Goal: Task Accomplishment & Management: Manage account settings

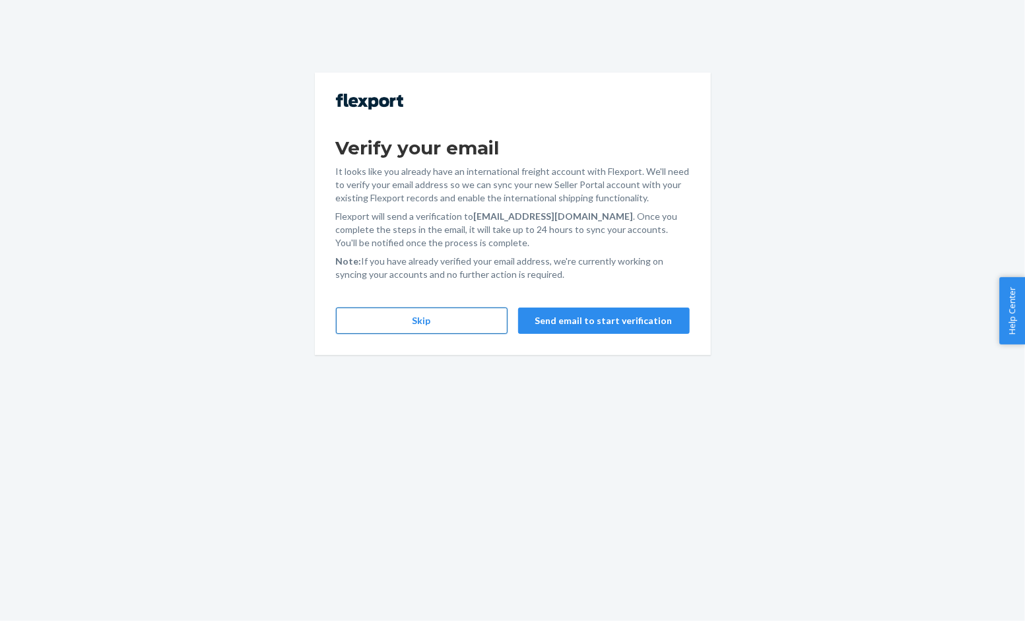
click at [458, 330] on button "Skip" at bounding box center [422, 321] width 172 height 26
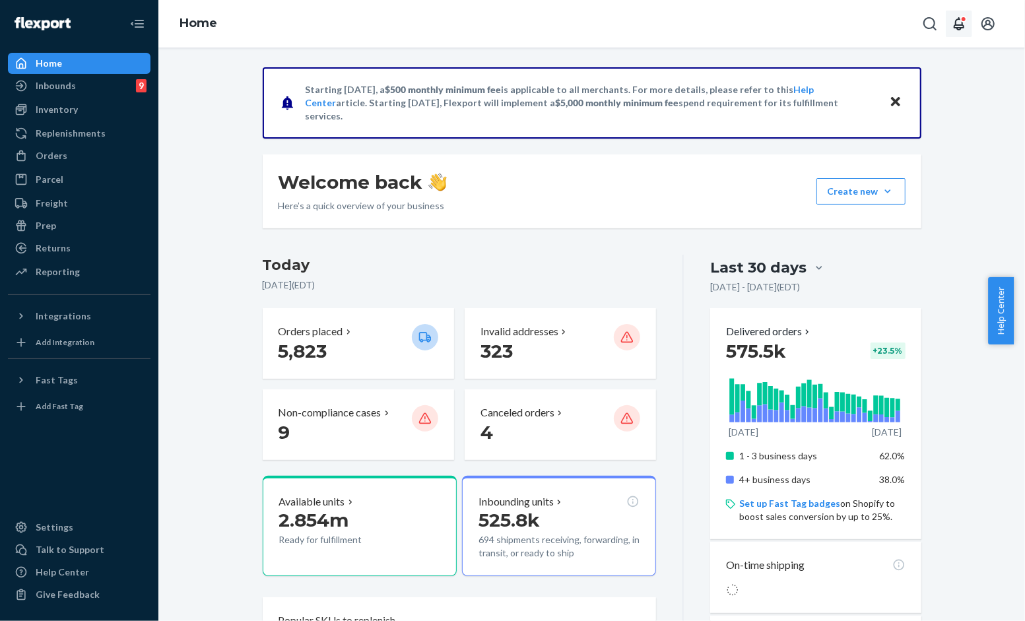
click at [958, 21] on icon "Open notifications" at bounding box center [959, 24] width 16 height 16
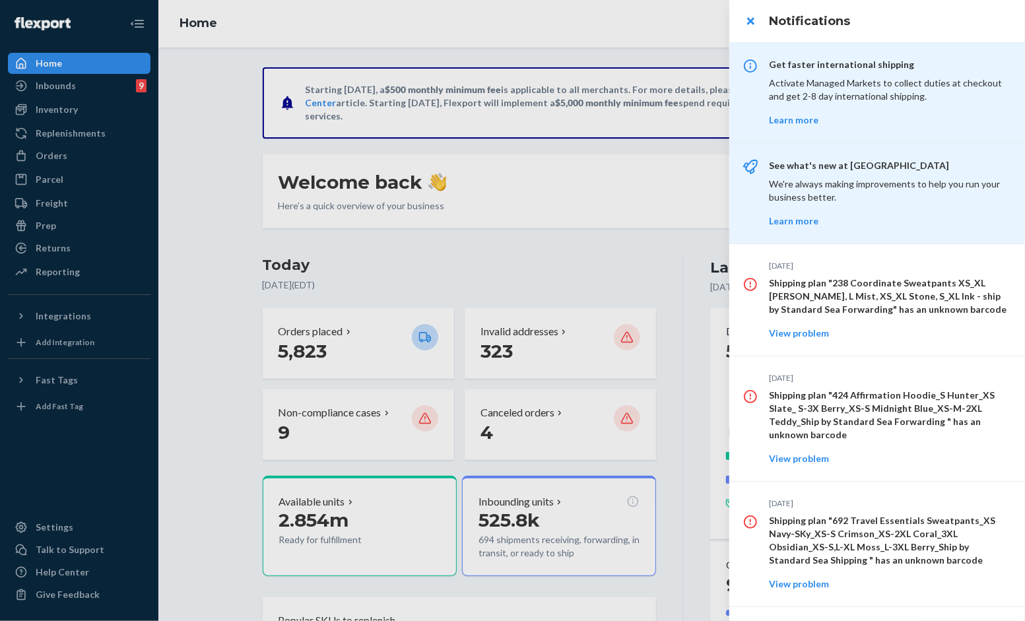
click at [241, 213] on div at bounding box center [512, 310] width 1025 height 621
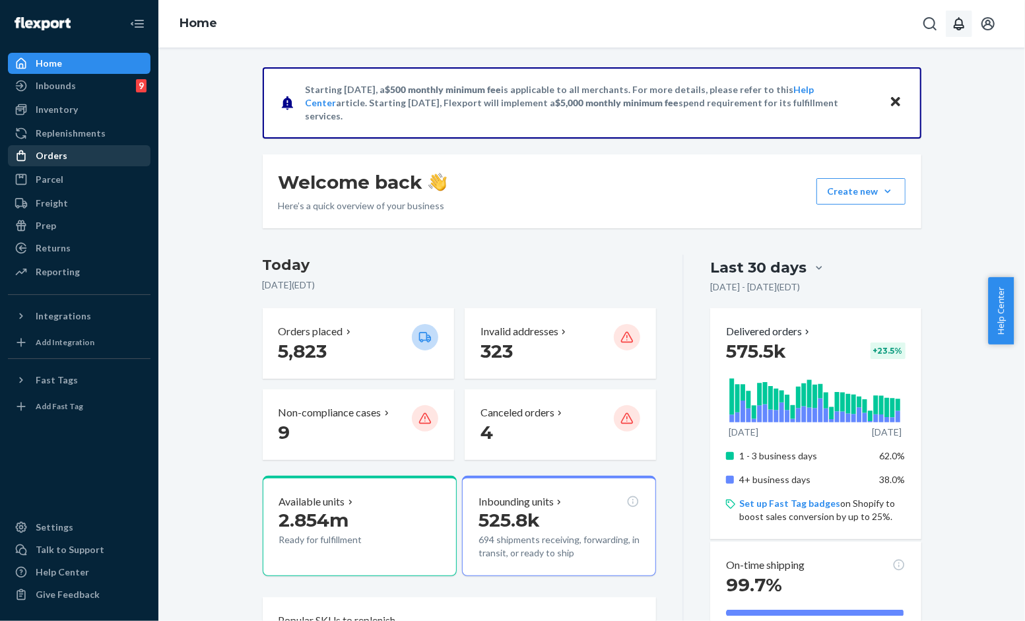
click at [80, 147] on div "Orders" at bounding box center [79, 156] width 140 height 18
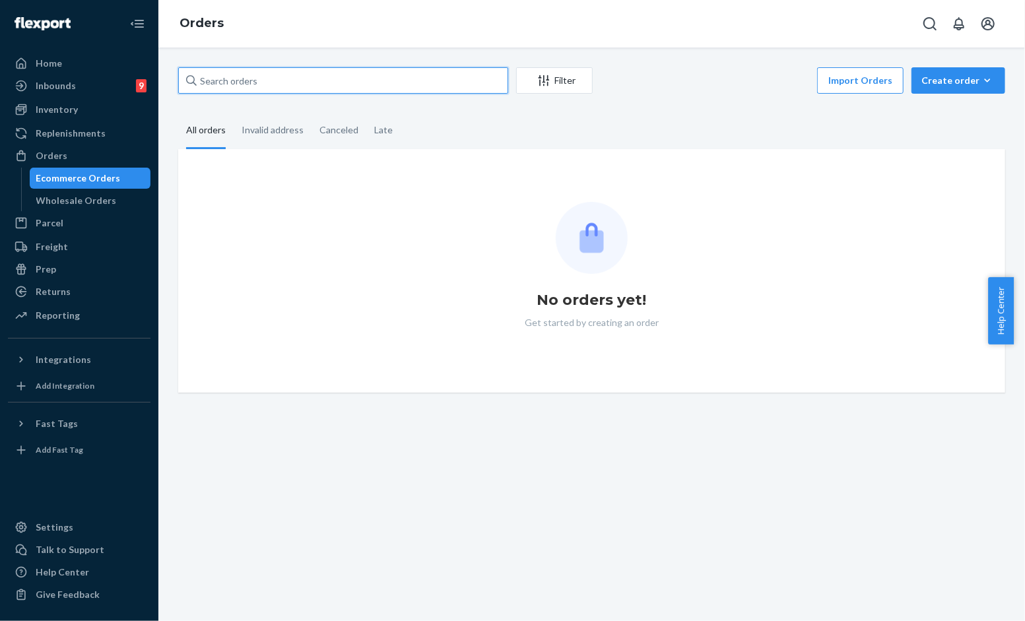
click at [293, 73] on input "text" at bounding box center [343, 80] width 330 height 26
paste input "#254472942"
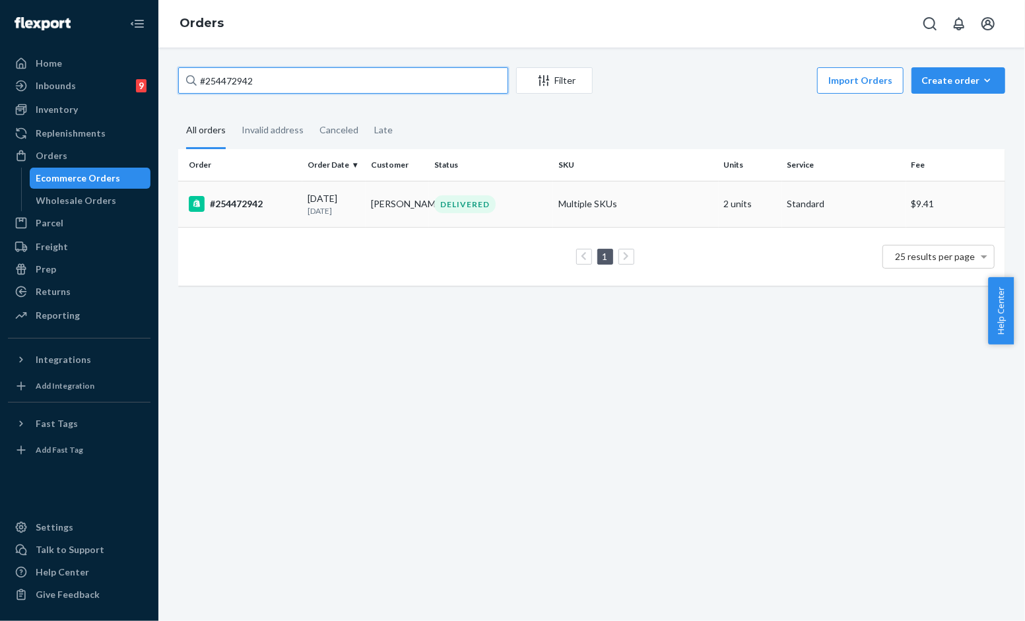
type input "#254472942"
click at [353, 209] on p "[DATE]" at bounding box center [334, 210] width 53 height 11
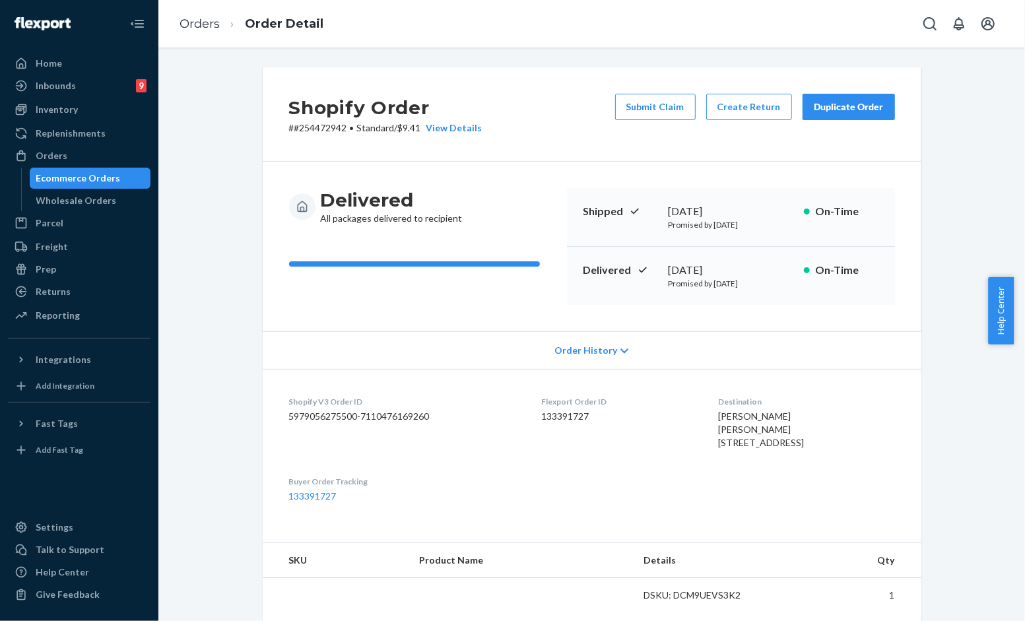
click at [614, 148] on div "Shopify Order # #254472942 • Standard / $9.41 View Details Submit Claim Create …" at bounding box center [592, 114] width 659 height 94
click at [630, 99] on button "Submit Claim" at bounding box center [655, 107] width 81 height 26
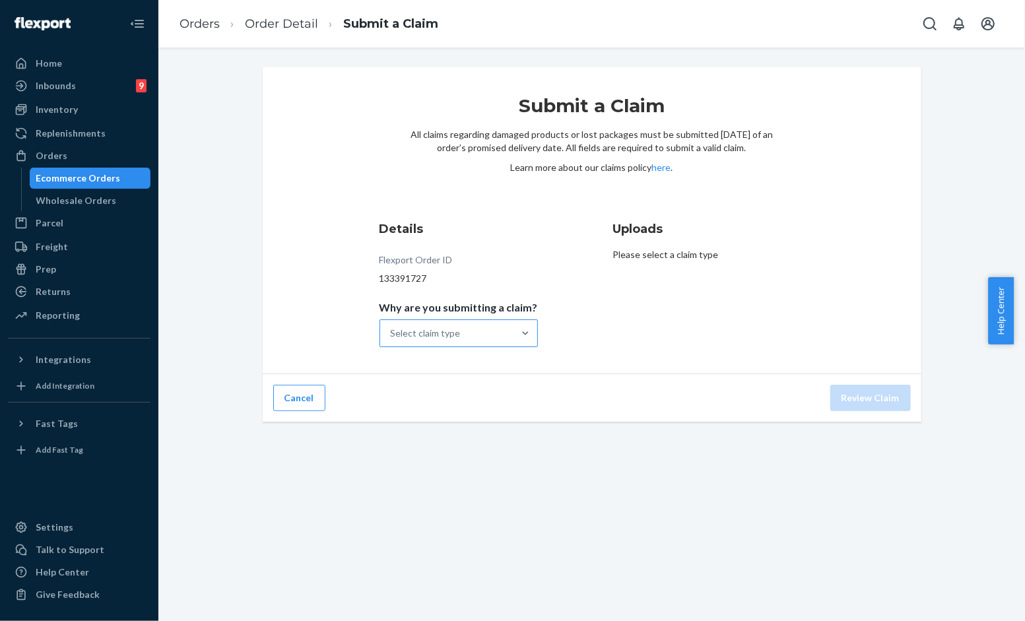
click at [498, 325] on div "Select claim type" at bounding box center [446, 333] width 133 height 26
click at [392, 327] on input "Why are you submitting a claim? Select claim type" at bounding box center [391, 333] width 1 height 13
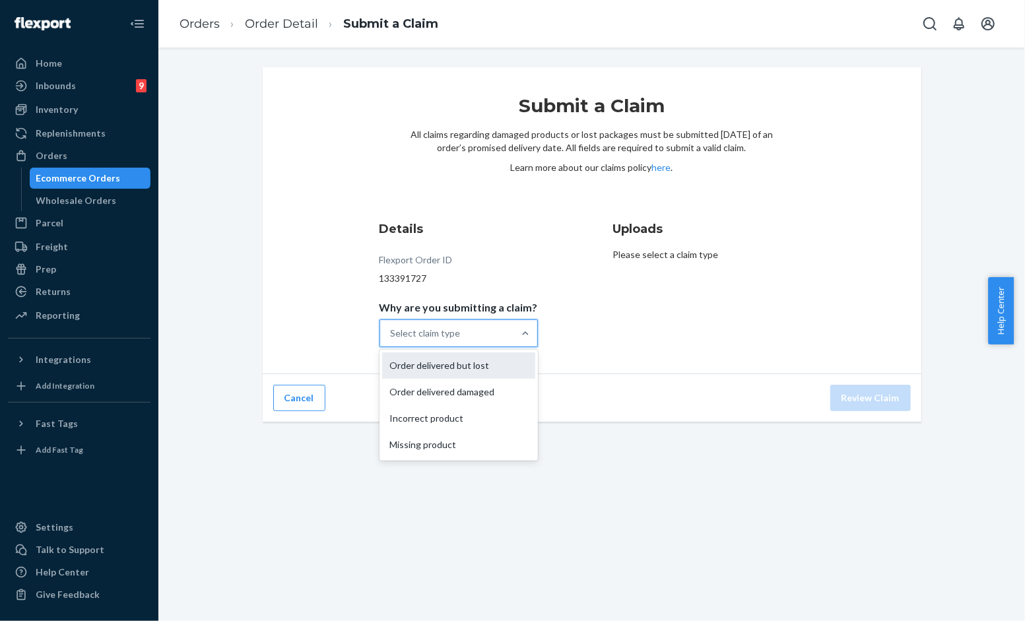
click at [485, 378] on div "Order delivered but lost" at bounding box center [458, 365] width 153 height 26
click at [392, 340] on input "Why are you submitting a claim? option Order delivered but lost focused, 0 of 4…" at bounding box center [391, 333] width 1 height 13
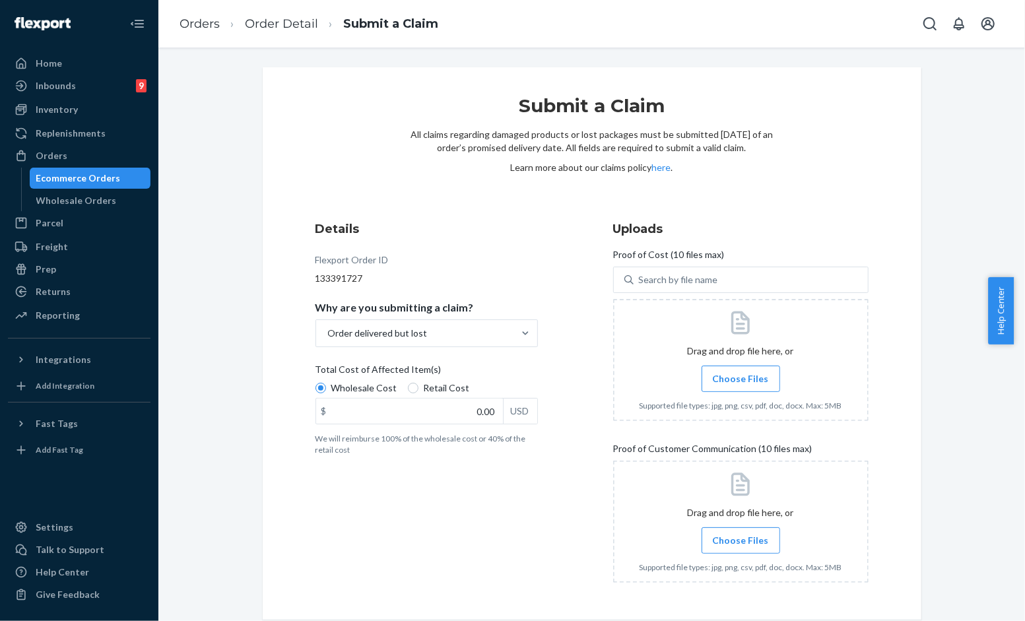
click at [424, 391] on span "Retail Cost" at bounding box center [447, 387] width 46 height 13
click at [418, 391] on input "Retail Cost" at bounding box center [413, 388] width 11 height 11
radio input "true"
radio input "false"
click at [707, 378] on label "Choose Files" at bounding box center [741, 379] width 79 height 26
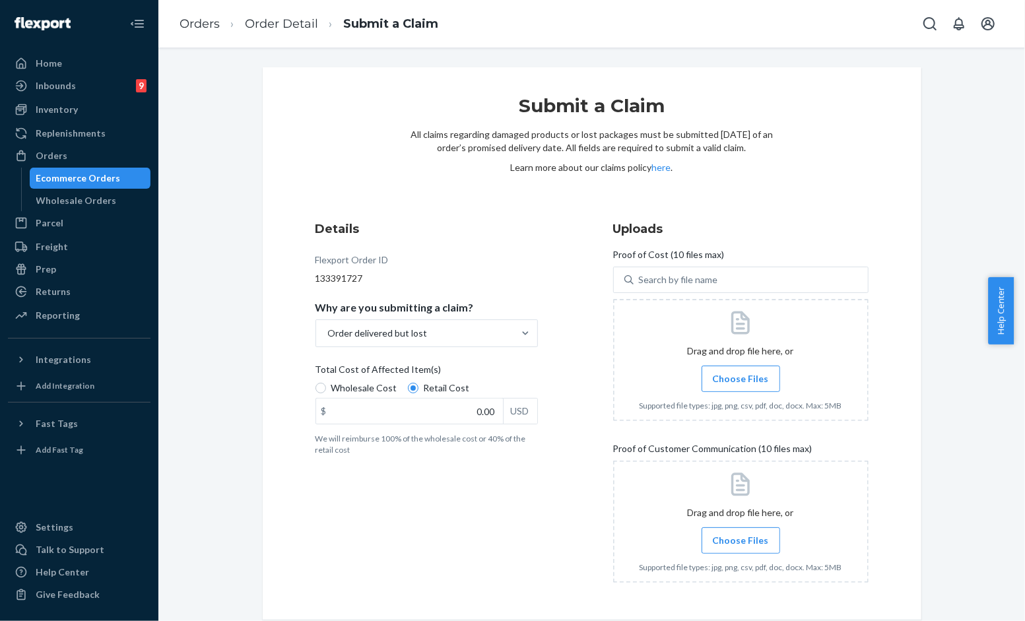
click at [741, 378] on input "Choose Files" at bounding box center [741, 379] width 1 height 15
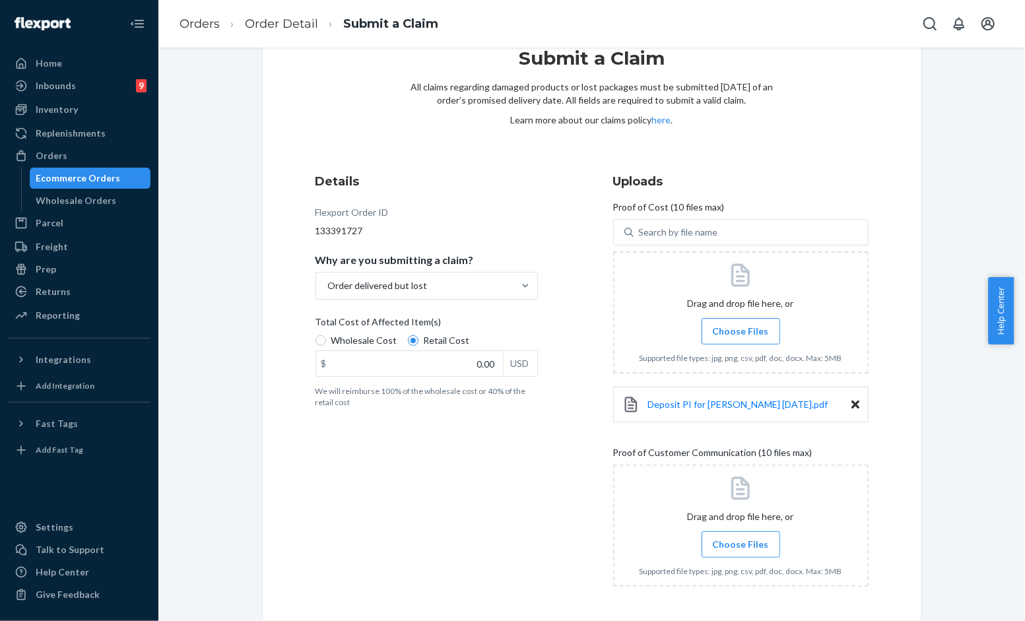
click at [842, 408] on div "Deposit PI for [PERSON_NAME] [DATE].pdf" at bounding box center [740, 405] width 255 height 36
click at [851, 401] on icon at bounding box center [855, 405] width 8 height 12
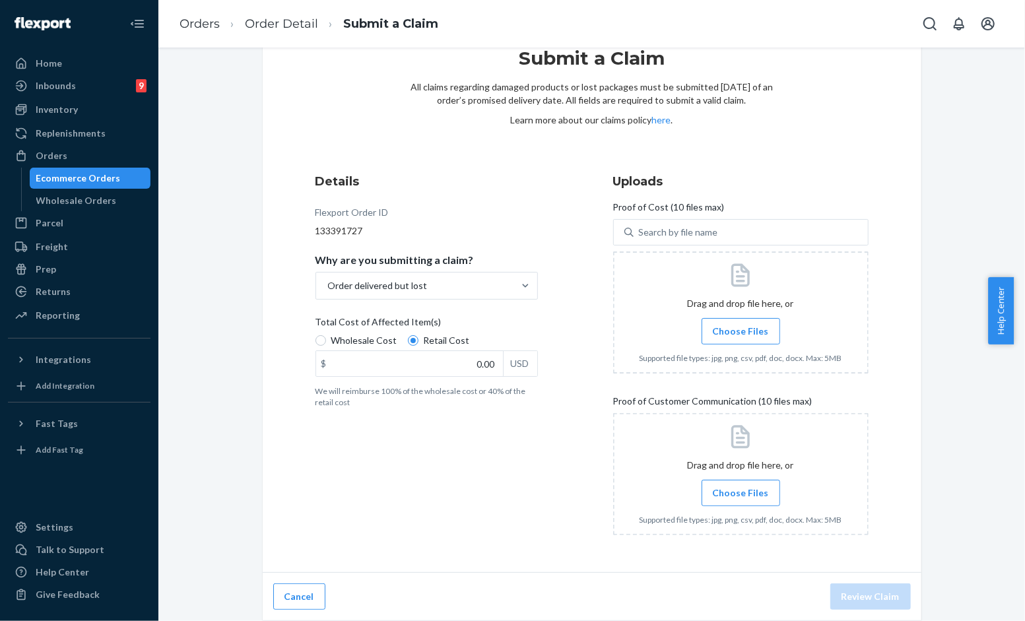
click at [725, 319] on label "Choose Files" at bounding box center [741, 331] width 79 height 26
click at [741, 324] on input "Choose Files" at bounding box center [741, 331] width 1 height 15
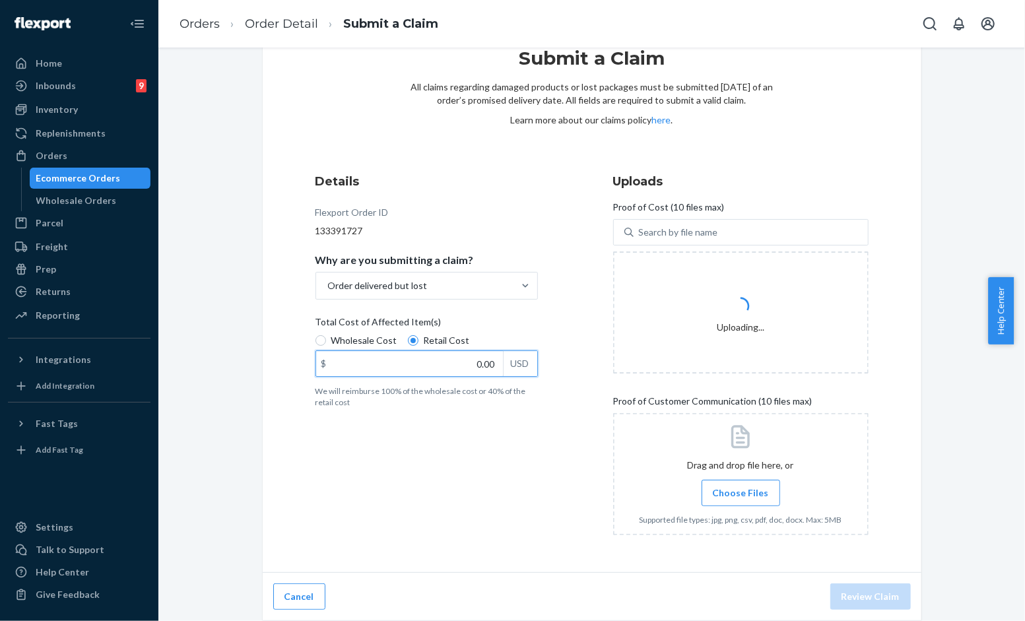
click at [381, 374] on input "0.00" at bounding box center [409, 363] width 187 height 25
type input "82.00"
click at [706, 506] on div at bounding box center [740, 474] width 255 height 122
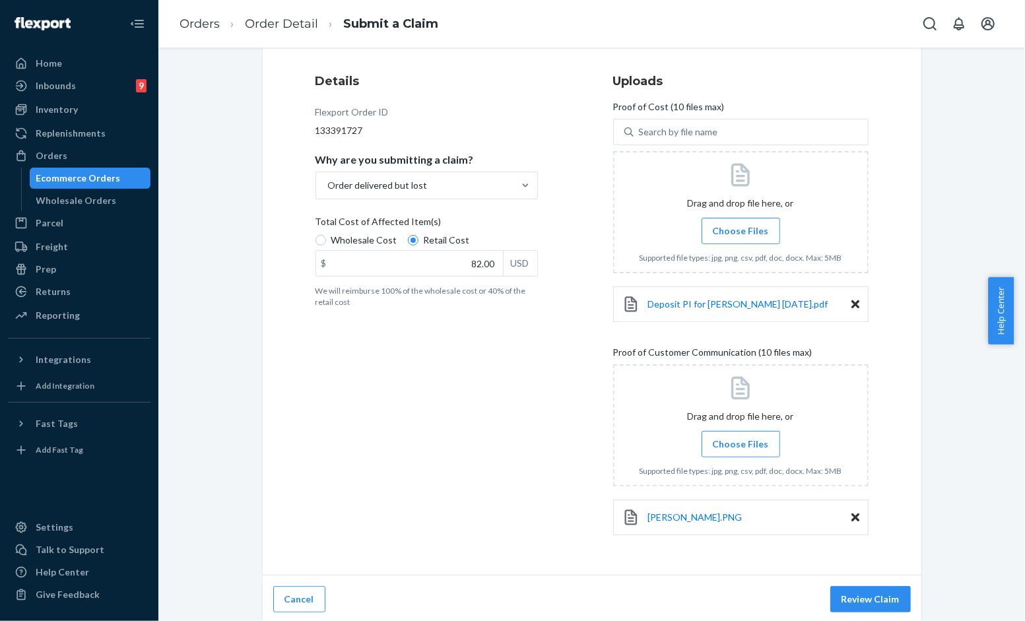
scroll to position [150, 0]
click at [861, 603] on button "Review Claim" at bounding box center [870, 597] width 81 height 26
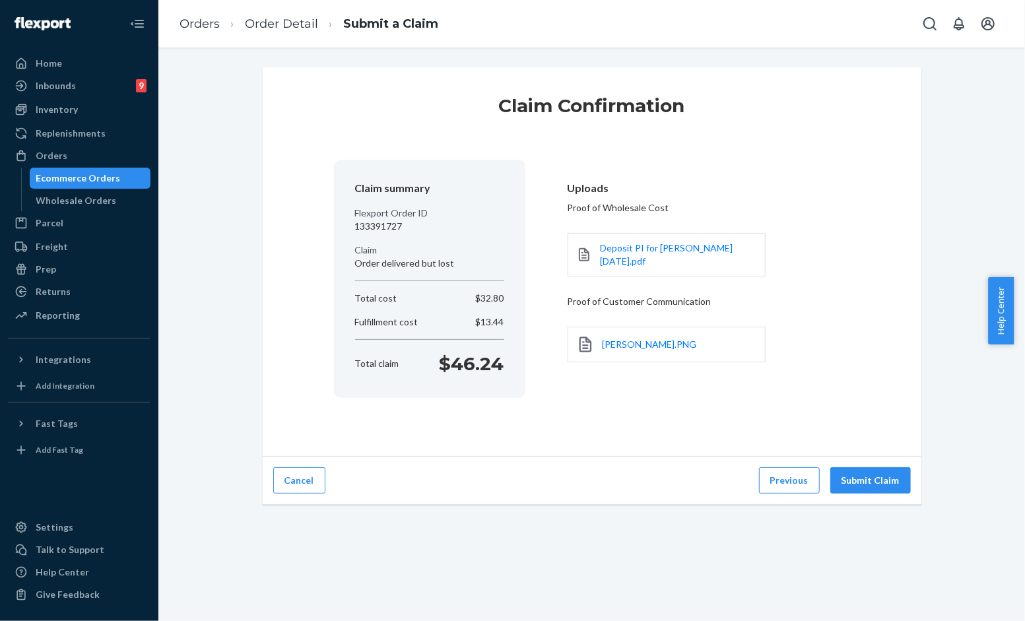
scroll to position [0, 0]
click at [880, 502] on div "Cancel Previous Submit Claim" at bounding box center [592, 481] width 659 height 48
click at [885, 490] on button "Submit Claim" at bounding box center [870, 480] width 81 height 26
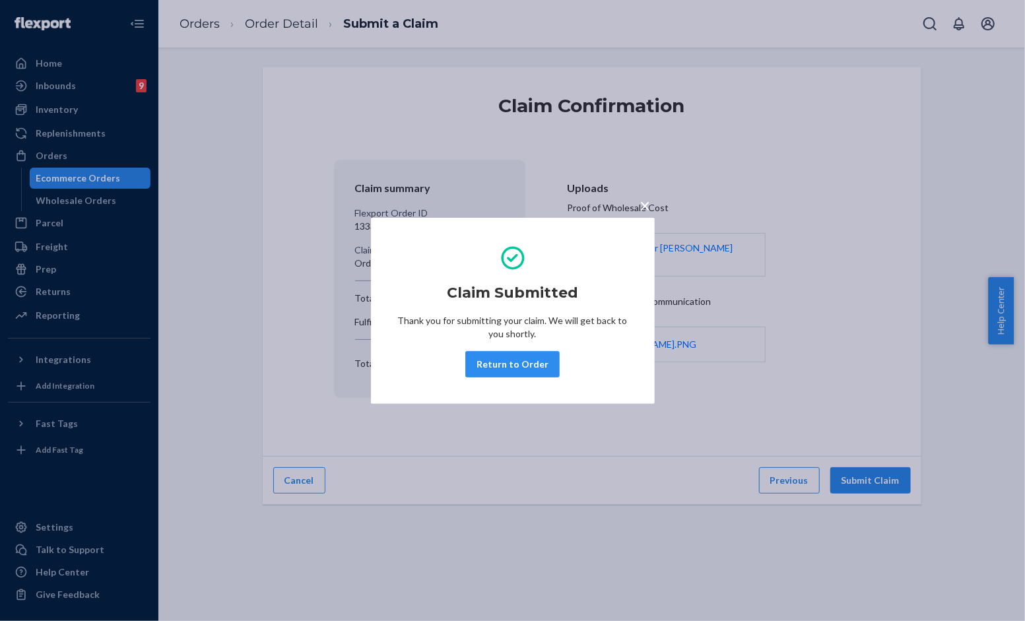
click at [523, 355] on button "Return to Order" at bounding box center [512, 364] width 94 height 26
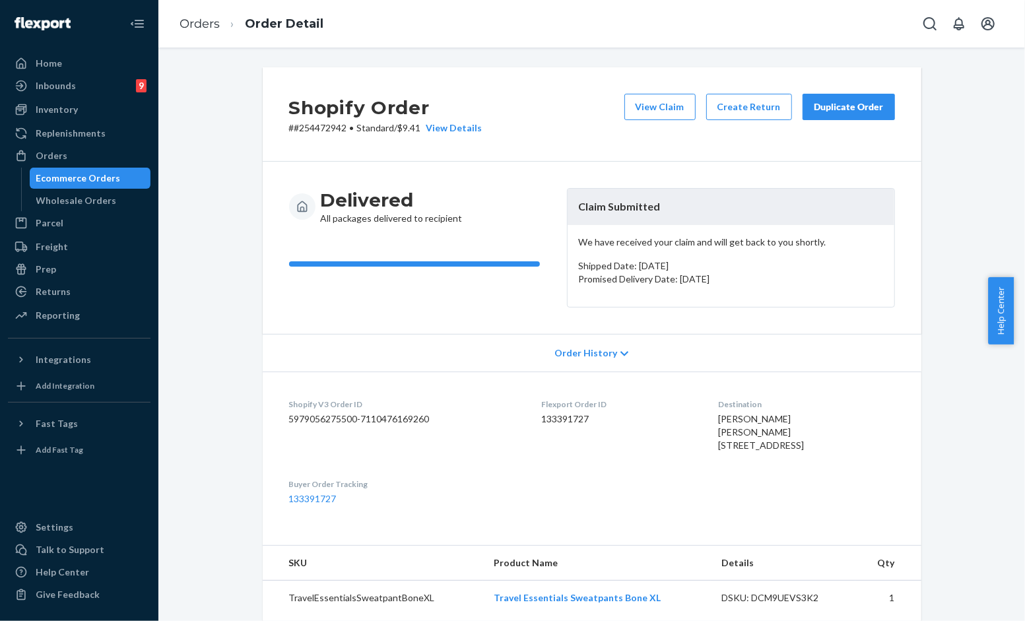
click at [651, 158] on div "Shopify Order # #254472942 • Standard / $9.41 View Details View Claim Create Re…" at bounding box center [592, 114] width 659 height 94
click at [877, 129] on div "View Claim Create Return Duplicate Order" at bounding box center [759, 114] width 281 height 41
click at [863, 86] on div "Shopify Order # #254472942 • Standard / $9.41 View Details View Claim Create Re…" at bounding box center [592, 114] width 659 height 94
click at [858, 96] on button "Duplicate Order" at bounding box center [849, 107] width 92 height 26
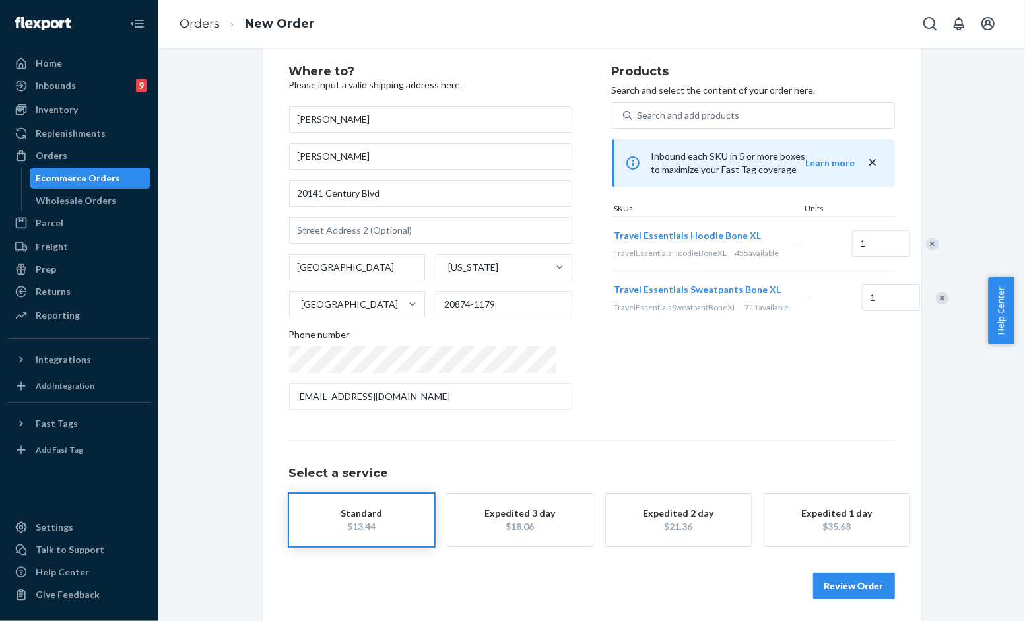
scroll to position [32, 0]
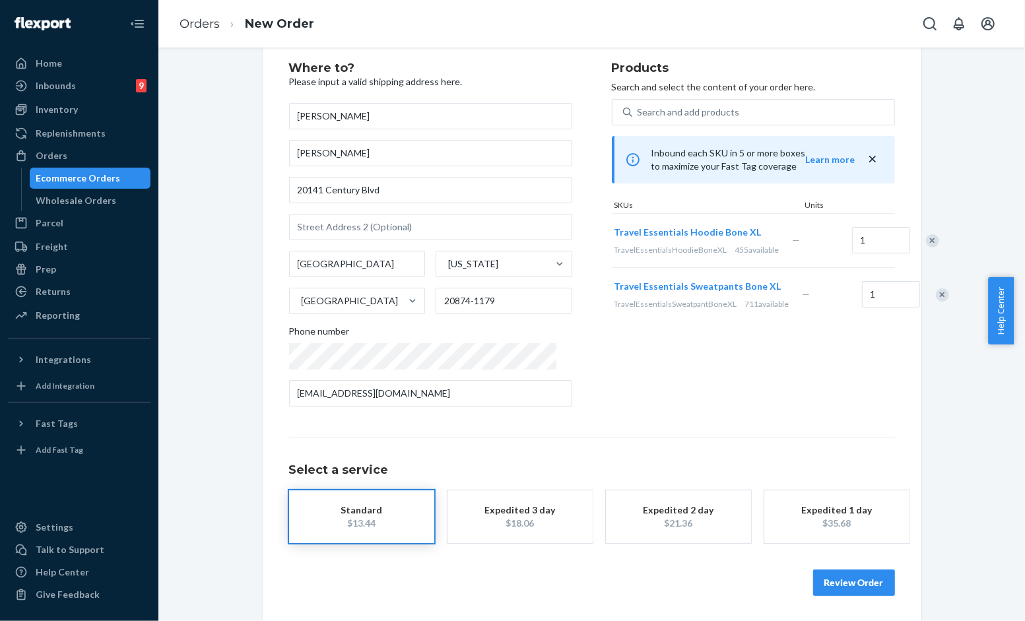
click at [878, 556] on div "Review Order" at bounding box center [592, 576] width 606 height 40
click at [863, 570] on button "Review Order" at bounding box center [854, 583] width 82 height 26
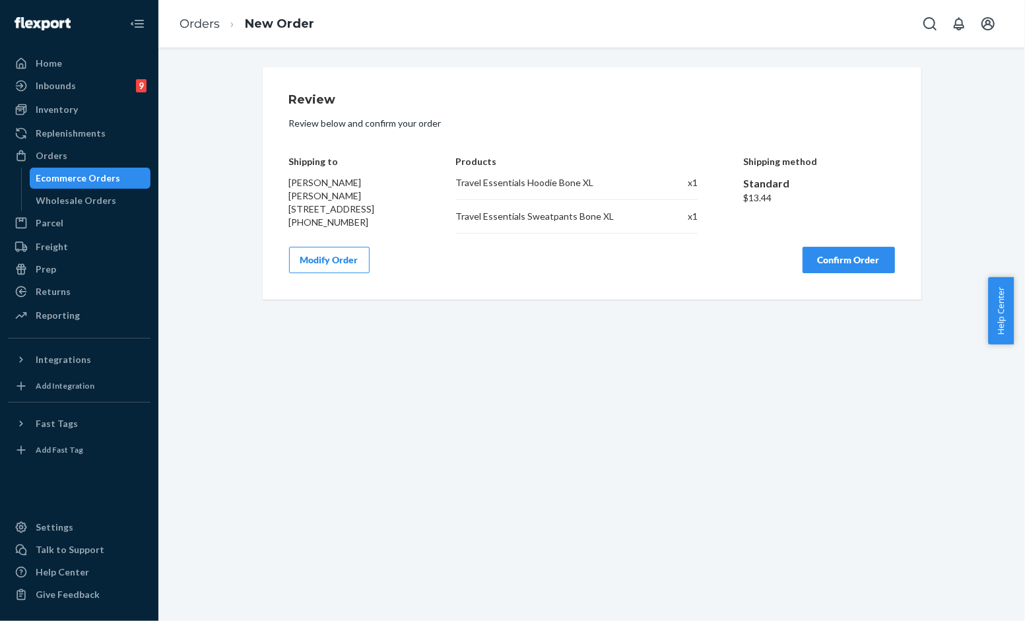
scroll to position [0, 0]
click at [858, 273] on button "Confirm Order" at bounding box center [849, 260] width 92 height 26
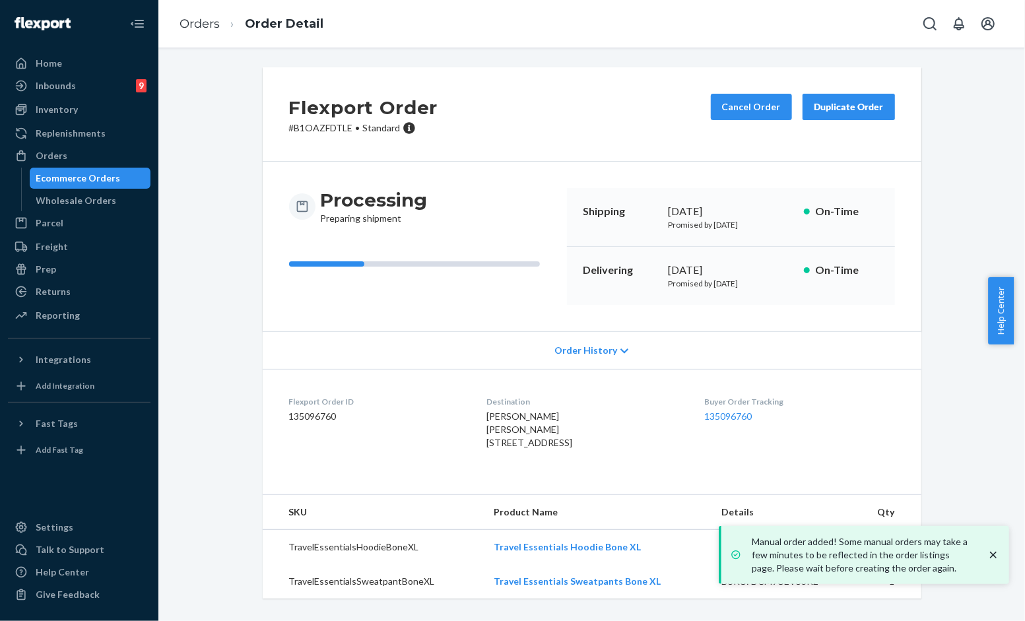
click at [566, 166] on div "Processing Preparing shipment Shipping [DATE] Promised by [DATE] On-Time Delive…" at bounding box center [592, 247] width 659 height 170
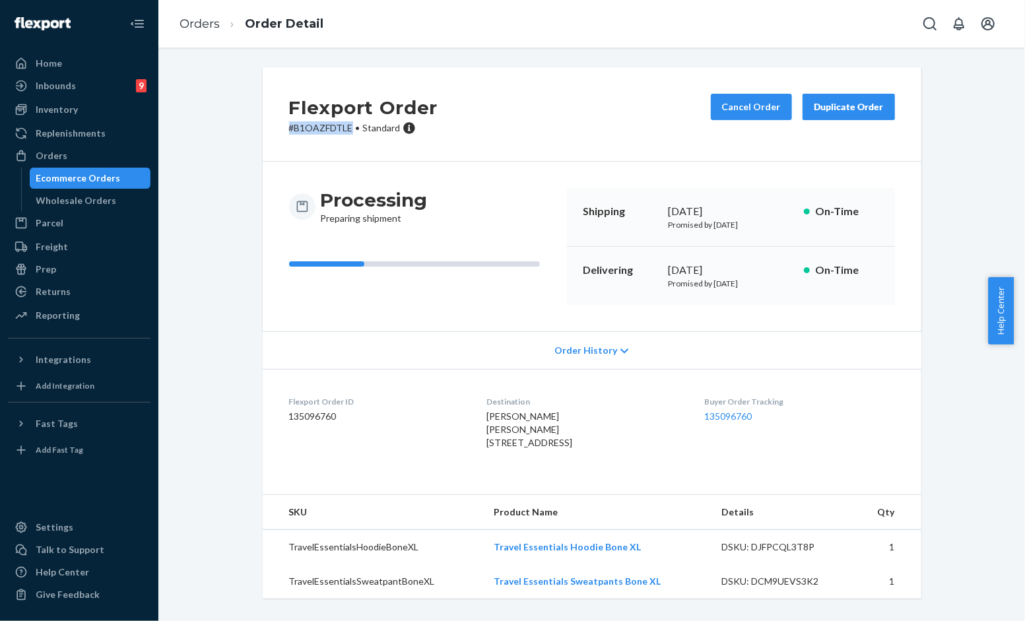
drag, startPoint x: 350, startPoint y: 128, endPoint x: 261, endPoint y: 134, distance: 89.3
click at [263, 133] on div "Flexport Order # B1OAZFDTLE • Standard Cancel Order Duplicate Order" at bounding box center [592, 114] width 659 height 94
copy p "# B1OAZFDTLE"
click at [483, 137] on div "Flexport Order # B1OAZFDTLE • Standard Cancel Order Duplicate Order" at bounding box center [592, 114] width 659 height 94
click at [239, 135] on div "Flexport Order # B1OAZFDTLE • Standard Cancel Order Duplicate Order Processing …" at bounding box center [591, 340] width 847 height 547
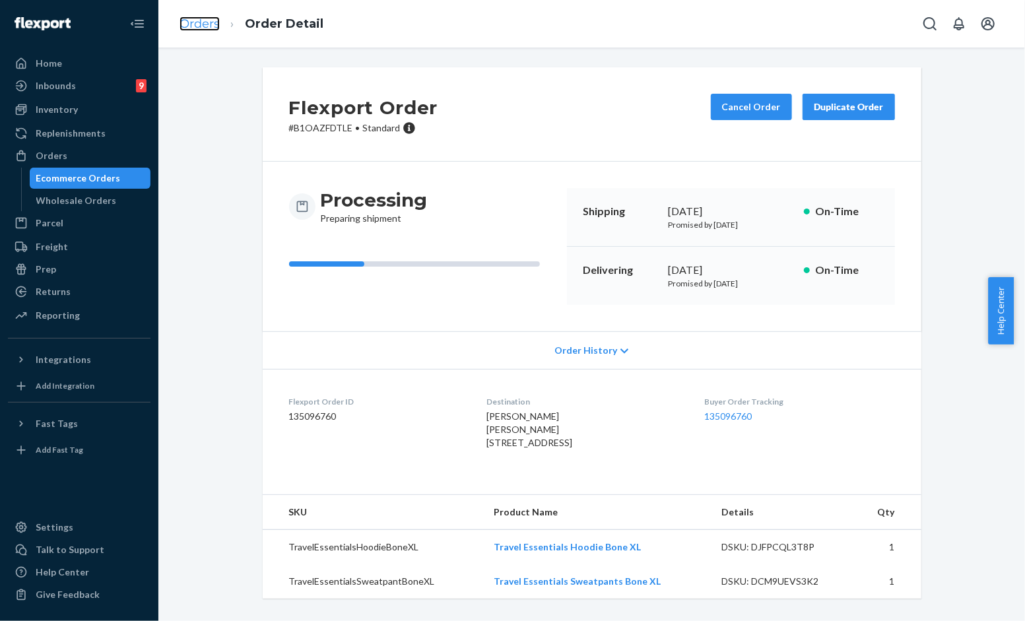
click at [193, 20] on link "Orders" at bounding box center [200, 24] width 40 height 15
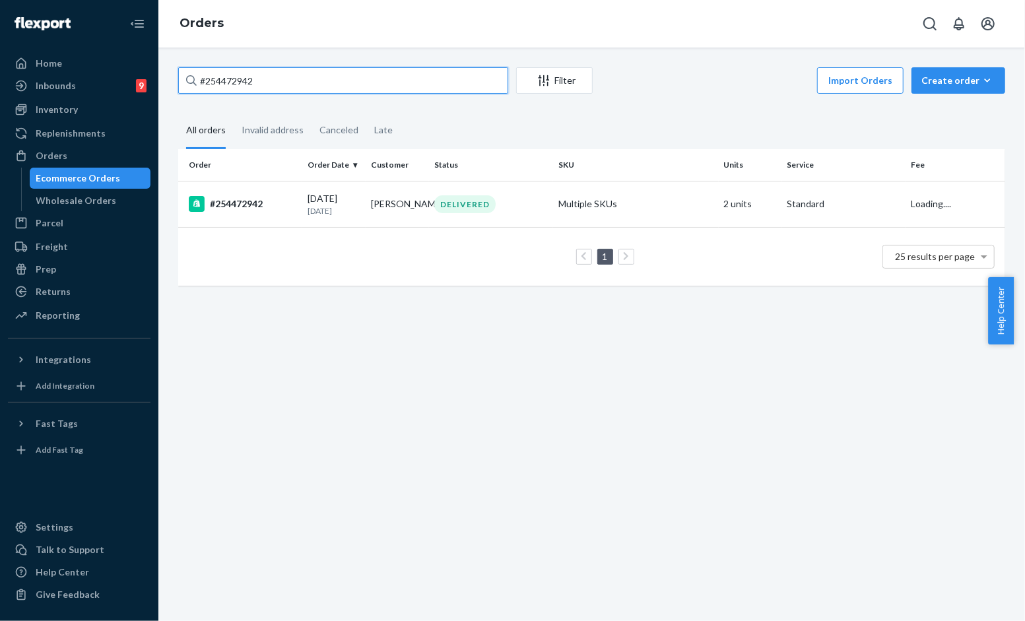
click at [331, 88] on input "#254472942" at bounding box center [343, 80] width 330 height 26
paste input "609132"
type input "#254609132"
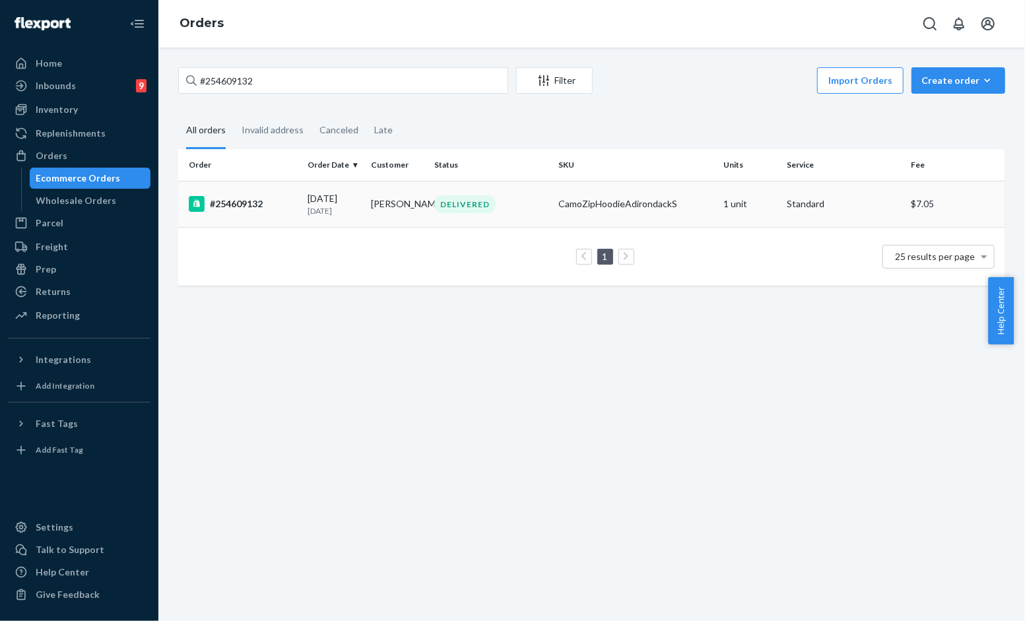
click at [400, 209] on td "[PERSON_NAME]" at bounding box center [397, 204] width 63 height 46
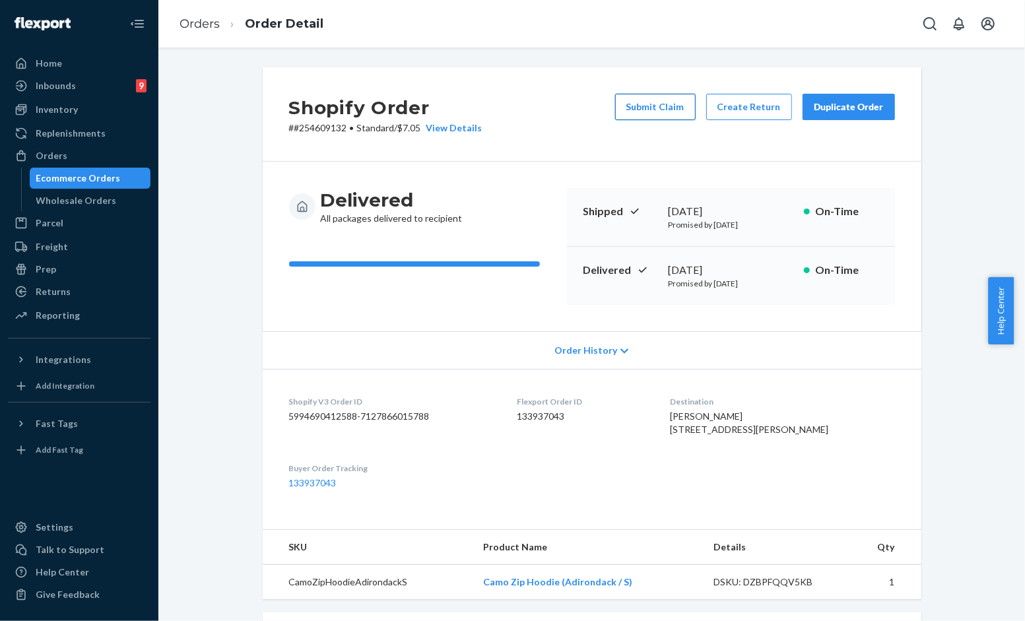
click at [644, 98] on button "Submit Claim" at bounding box center [655, 107] width 81 height 26
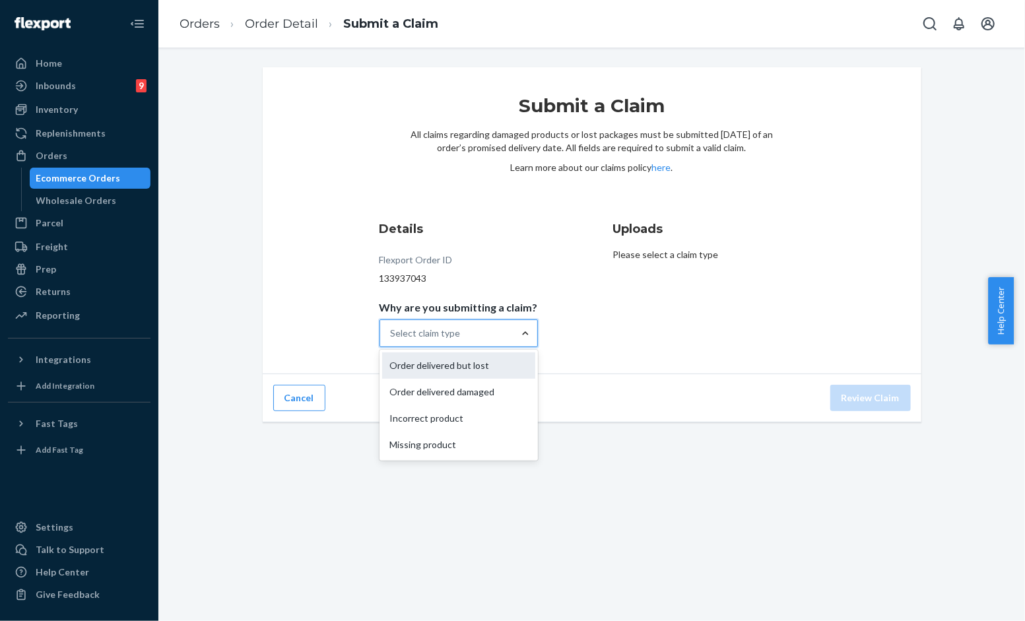
click at [470, 362] on div "Order delivered but lost" at bounding box center [458, 365] width 153 height 26
click at [392, 340] on input "Why are you submitting a claim? option Order delivered but lost focused, 1 of 4…" at bounding box center [391, 333] width 1 height 13
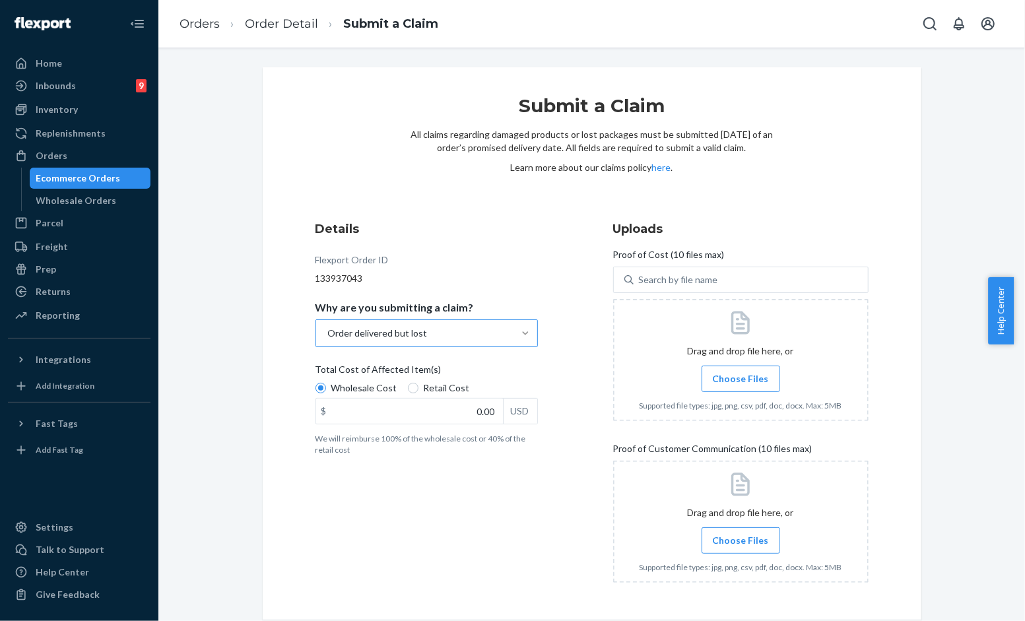
click at [414, 387] on label "Retail Cost" at bounding box center [439, 387] width 62 height 13
click at [414, 387] on input "Retail Cost" at bounding box center [413, 388] width 11 height 11
radio input "true"
radio input "false"
click at [729, 386] on label "Choose Files" at bounding box center [741, 379] width 79 height 26
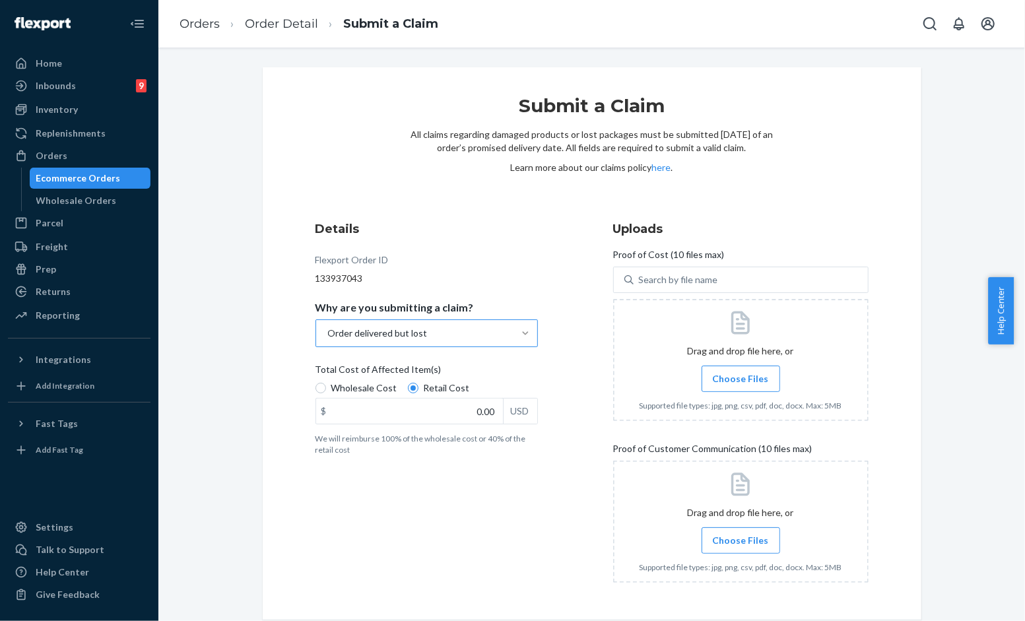
click at [741, 386] on input "Choose Files" at bounding box center [741, 379] width 1 height 15
click at [195, 5] on ol "Orders Order Detail Submit a Claim" at bounding box center [309, 24] width 280 height 39
drag, startPoint x: 169, startPoint y: 42, endPoint x: 520, endPoint y: 210, distance: 389.1
click at [520, 210] on div "Submit a Claim All claims regarding damaged products or lost packages must be s…" at bounding box center [592, 157] width 363 height 127
click at [758, 381] on span "Choose Files" at bounding box center [741, 378] width 56 height 13
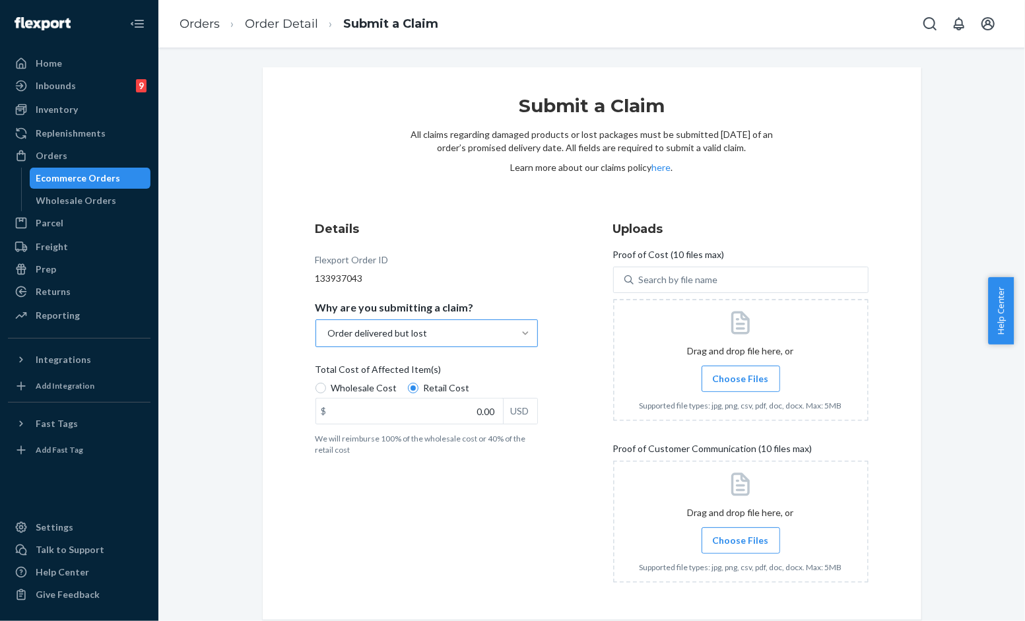
click at [741, 381] on input "Choose Files" at bounding box center [741, 379] width 1 height 15
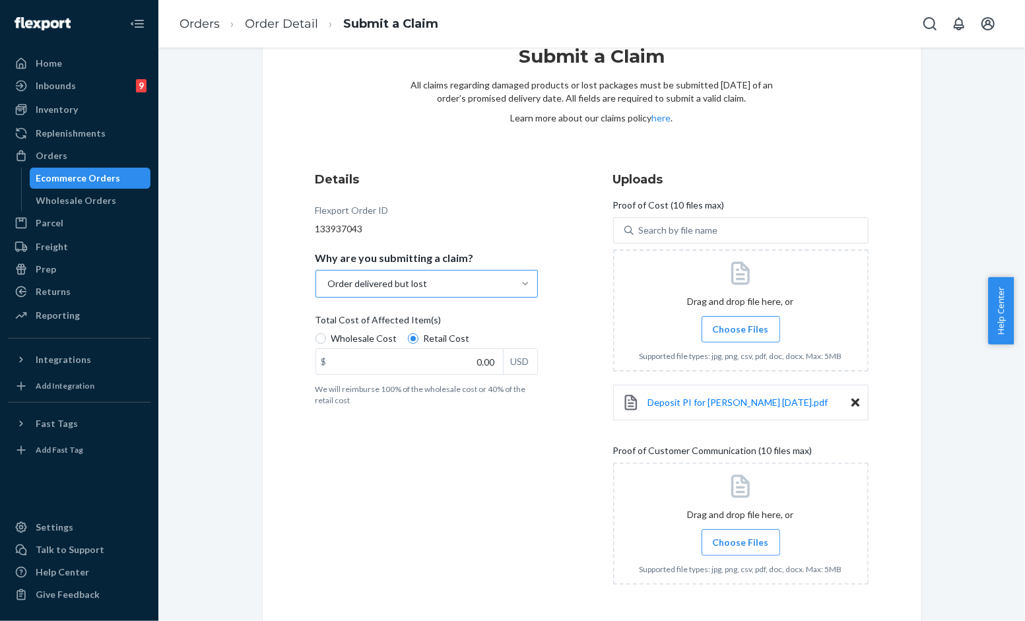
scroll to position [99, 0]
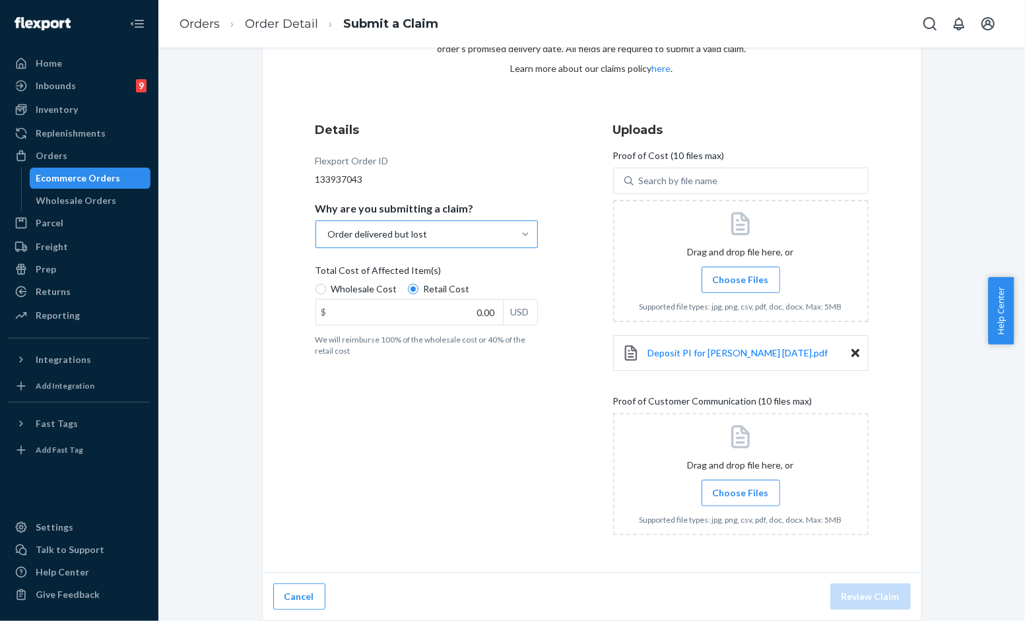
click at [584, 424] on div "Details Flexport Order ID 133937043 Why are you submitting a claim? Order deliv…" at bounding box center [591, 333] width 553 height 424
click at [290, 30] on link "Order Detail" at bounding box center [281, 24] width 73 height 15
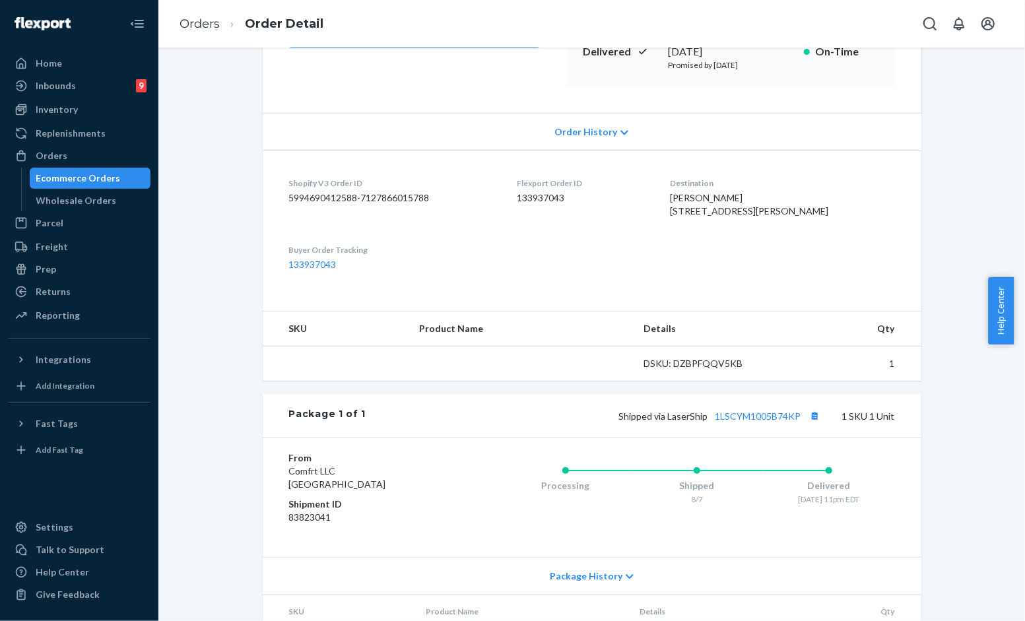
scroll to position [220, 0]
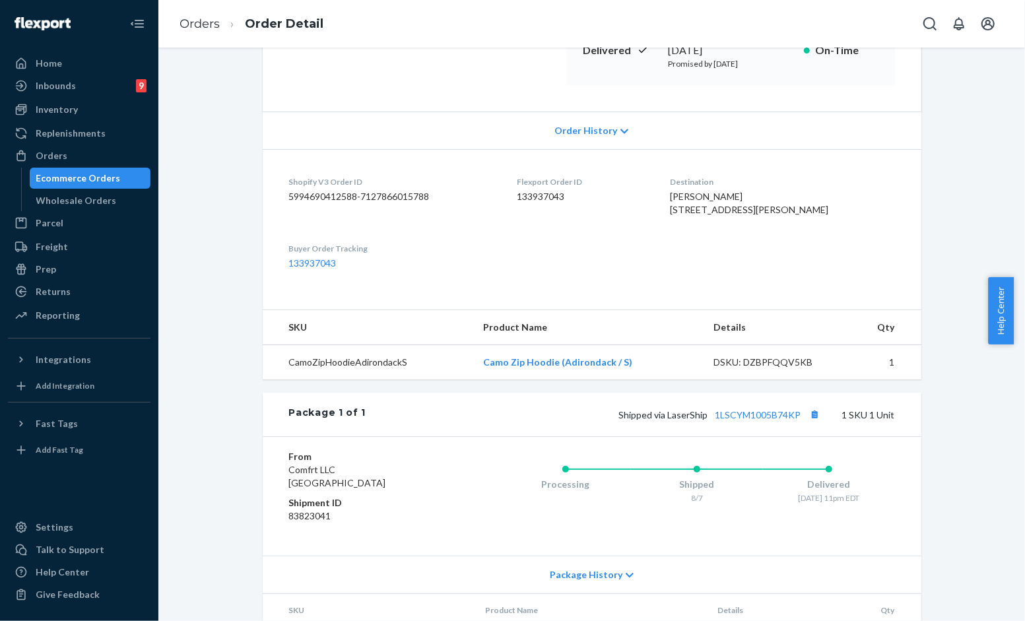
drag, startPoint x: 682, startPoint y: 311, endPoint x: 668, endPoint y: 302, distance: 17.2
click at [674, 296] on dl "Shopify V3 Order ID 5994690412588-7127866015788 Flexport Order ID 133937043 Des…" at bounding box center [592, 222] width 659 height 147
click at [218, 14] on ol "Orders Order Detail" at bounding box center [251, 24] width 165 height 39
click at [213, 17] on link "Orders" at bounding box center [200, 24] width 40 height 15
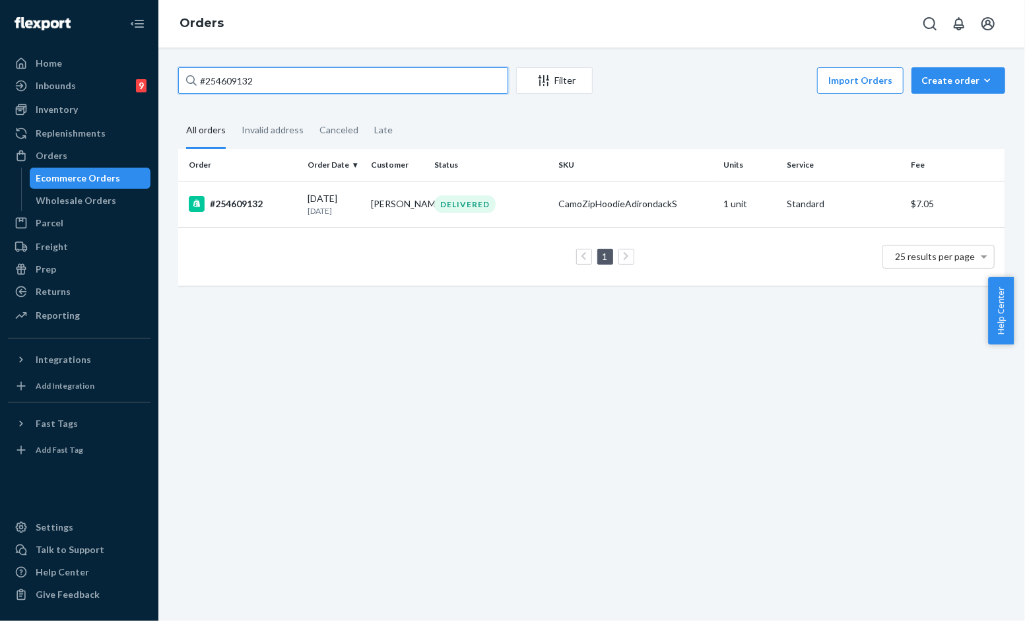
drag, startPoint x: 314, startPoint y: 77, endPoint x: 104, endPoint y: 47, distance: 212.1
click at [104, 47] on div "Home Inbounds 9 Shipping Plans Problems 9 Inventory Products Replenishments Ord…" at bounding box center [512, 310] width 1025 height 621
paste input "254523419"
type input "254523419"
click at [393, 195] on td "[PERSON_NAME]" at bounding box center [397, 204] width 63 height 46
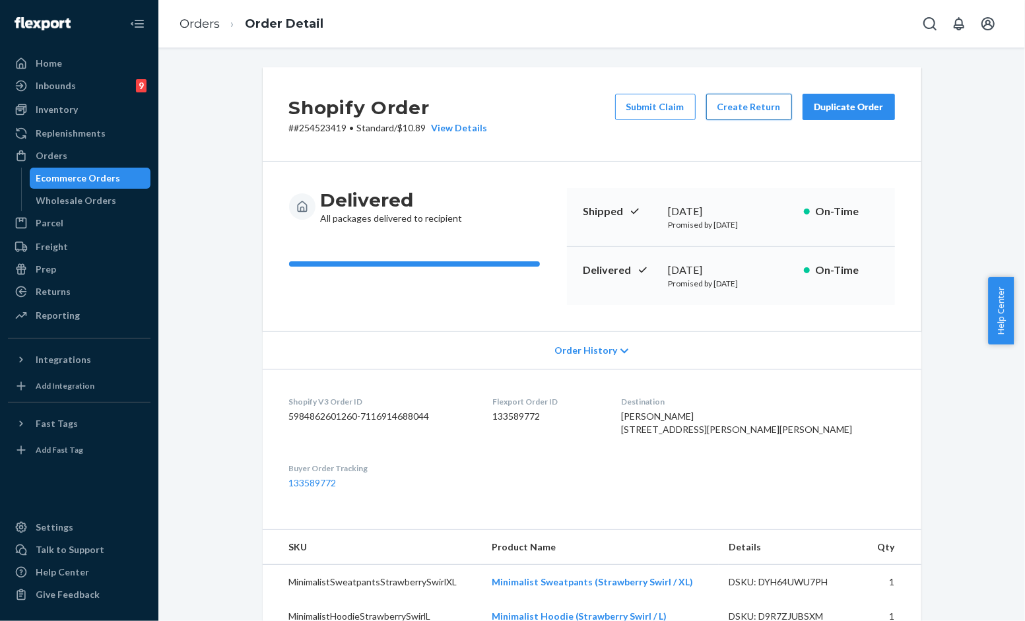
click at [746, 101] on button "Create Return" at bounding box center [749, 107] width 86 height 26
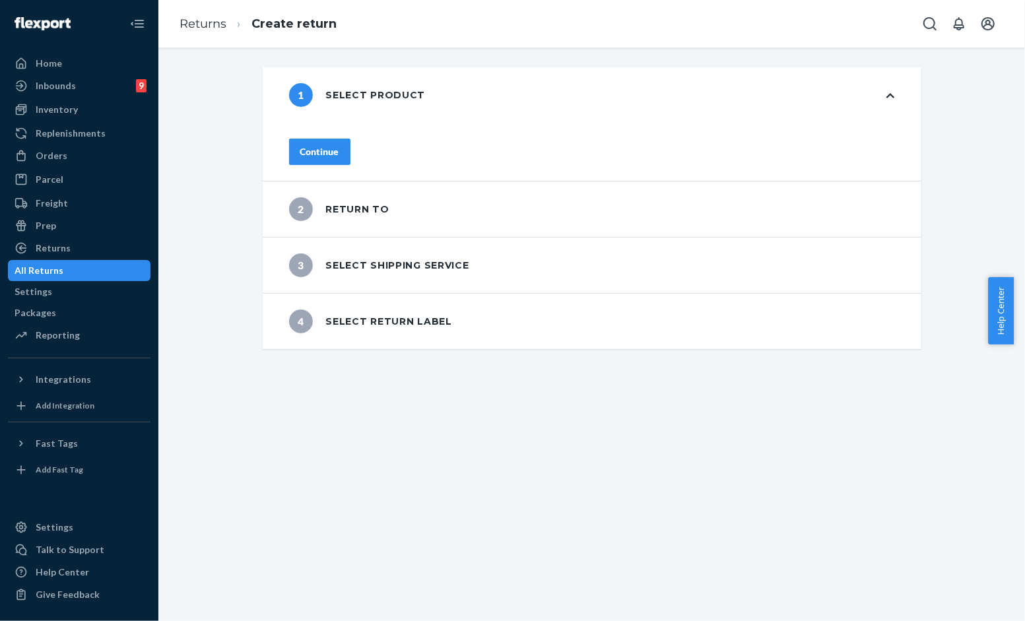
click at [339, 150] on div "Continue" at bounding box center [319, 151] width 39 height 13
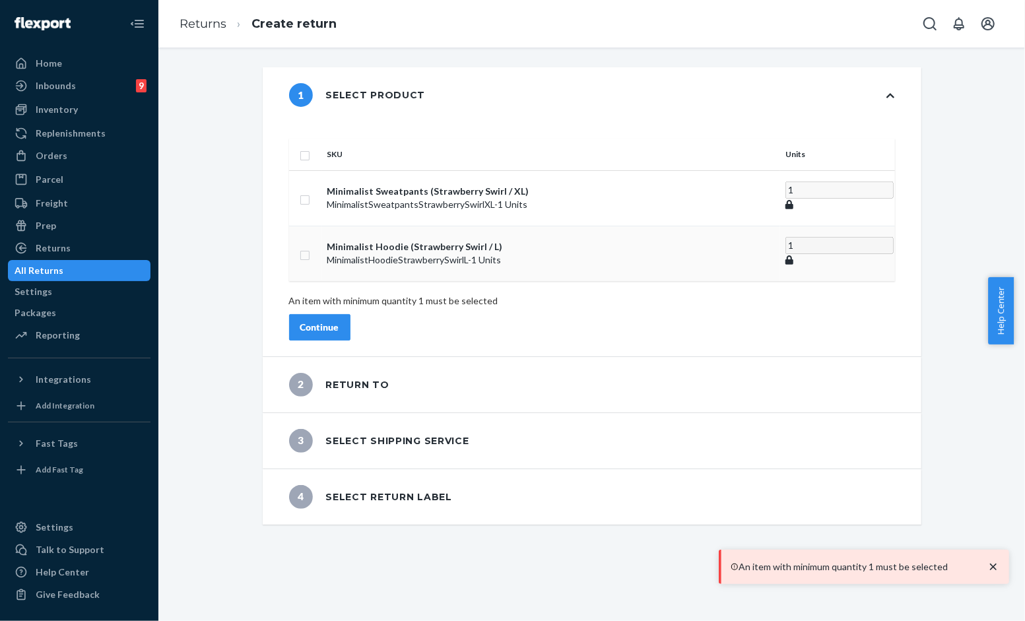
click at [322, 226] on td at bounding box center [305, 253] width 33 height 55
click at [310, 191] on input "checkbox" at bounding box center [305, 198] width 11 height 14
checkbox input "true"
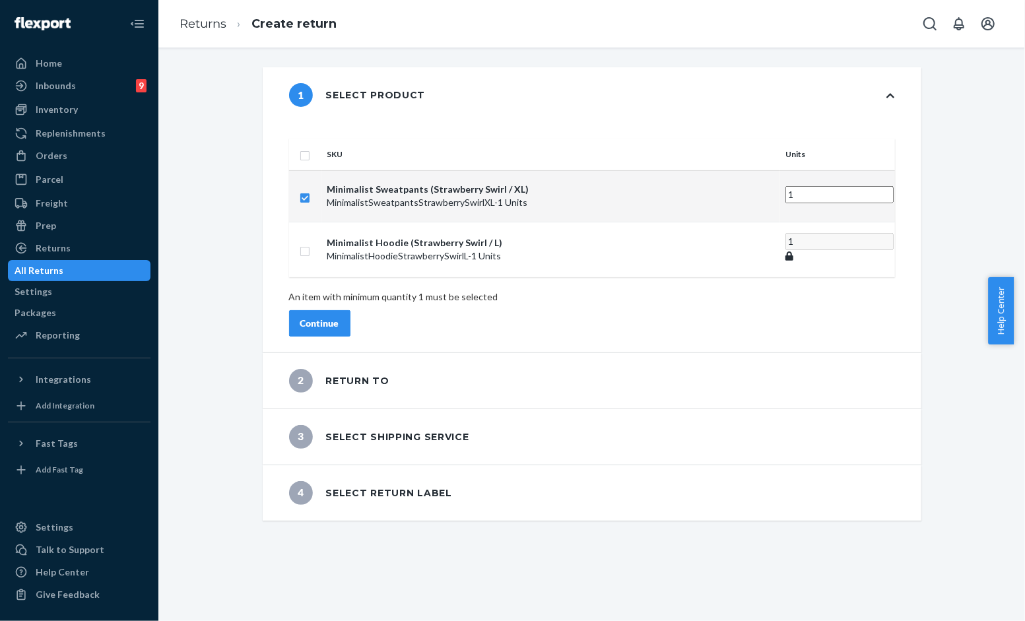
click at [339, 317] on div "Continue" at bounding box center [319, 323] width 39 height 13
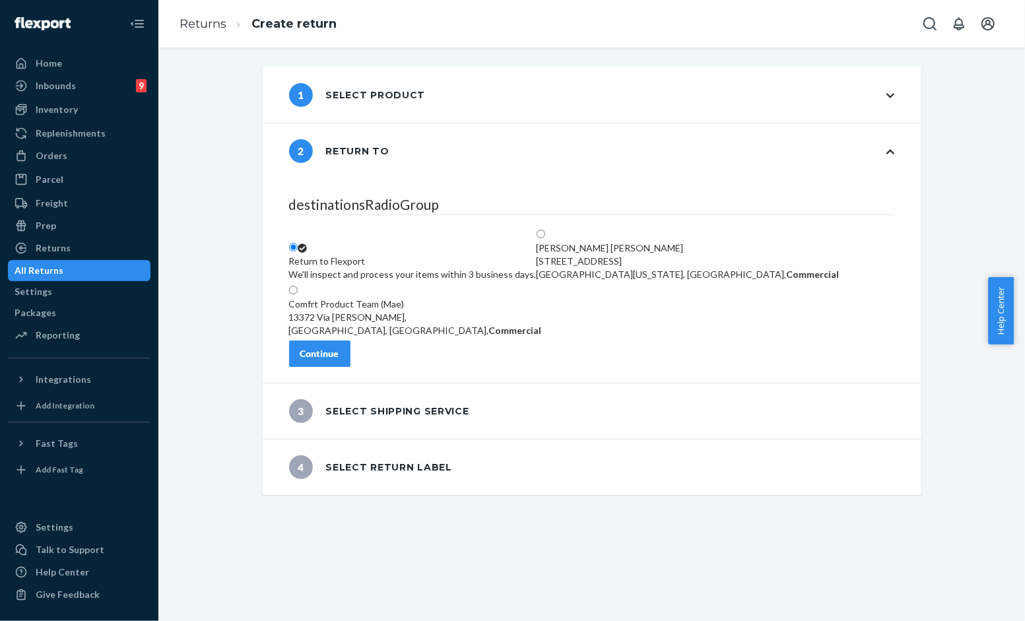
click at [350, 352] on button "Continue" at bounding box center [319, 354] width 61 height 26
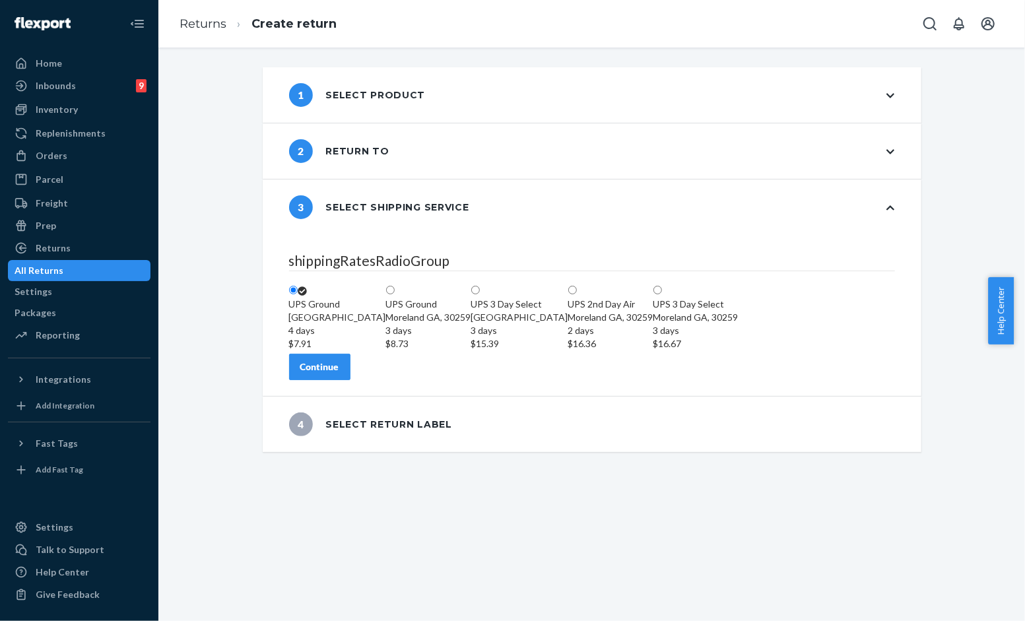
click at [339, 374] on div "Continue" at bounding box center [319, 366] width 39 height 13
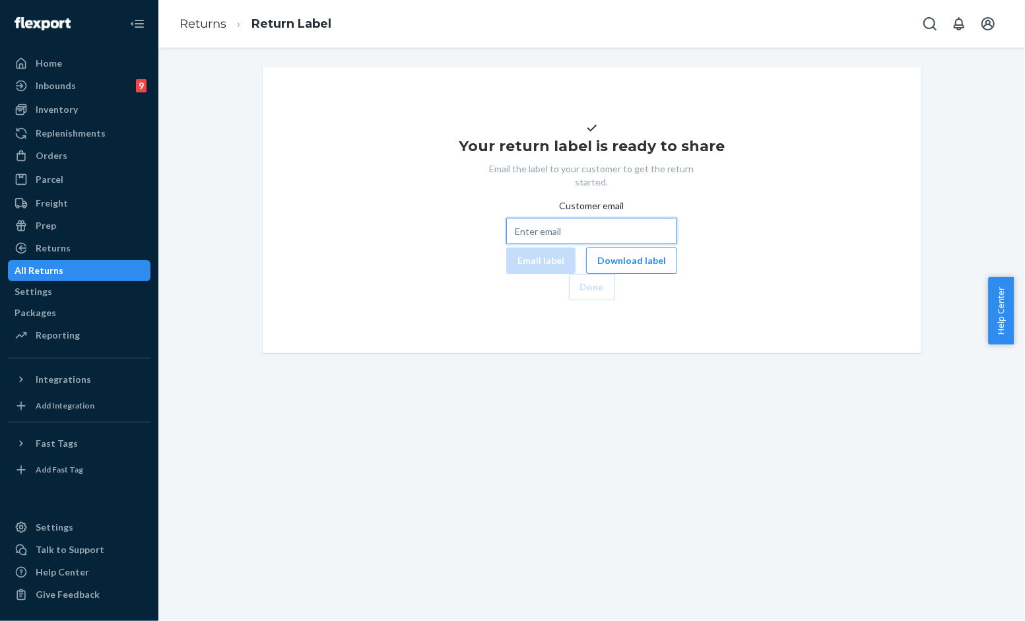
click at [581, 244] on input "Customer email" at bounding box center [591, 231] width 171 height 26
paste input "[EMAIL_ADDRESS][DOMAIN_NAME]"
type input "[EMAIL_ADDRESS][DOMAIN_NAME]"
click at [506, 274] on button "Email label" at bounding box center [540, 261] width 69 height 26
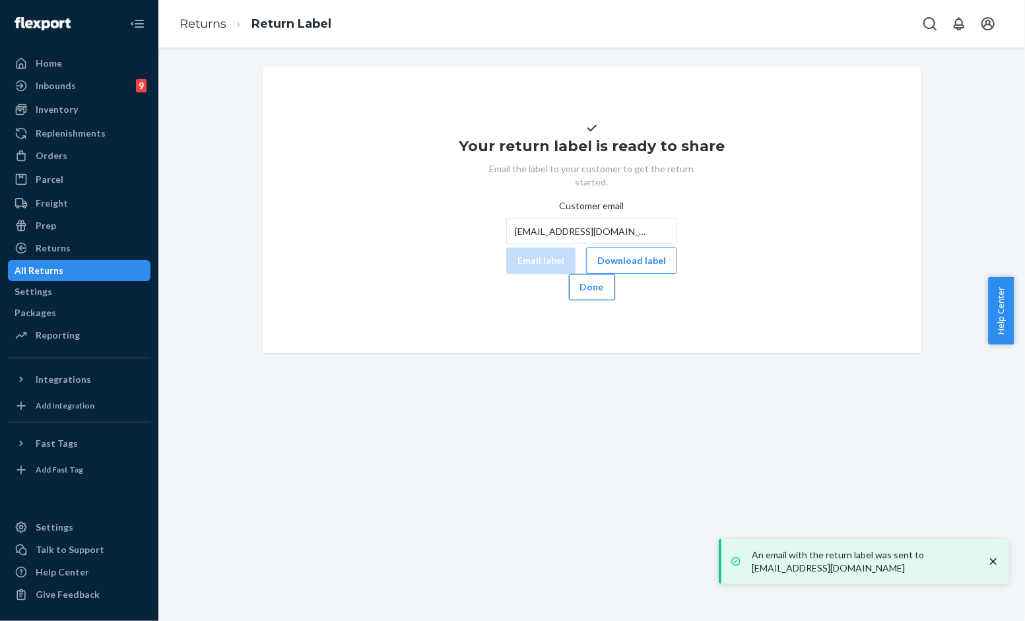
click at [615, 300] on button "Done" at bounding box center [592, 287] width 46 height 26
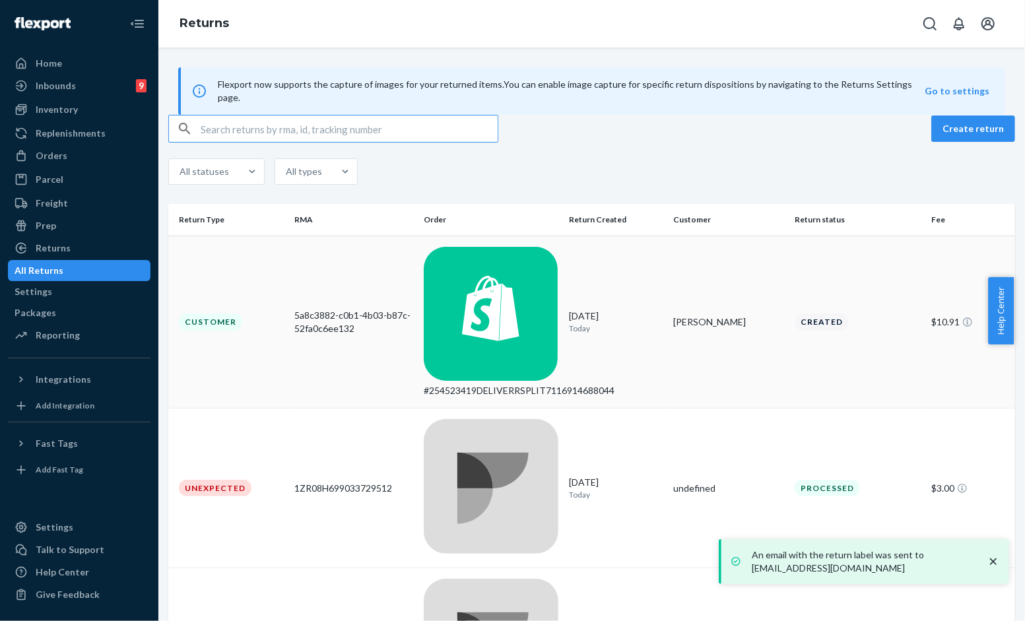
click at [601, 297] on td "[DATE] [DATE]" at bounding box center [616, 322] width 105 height 173
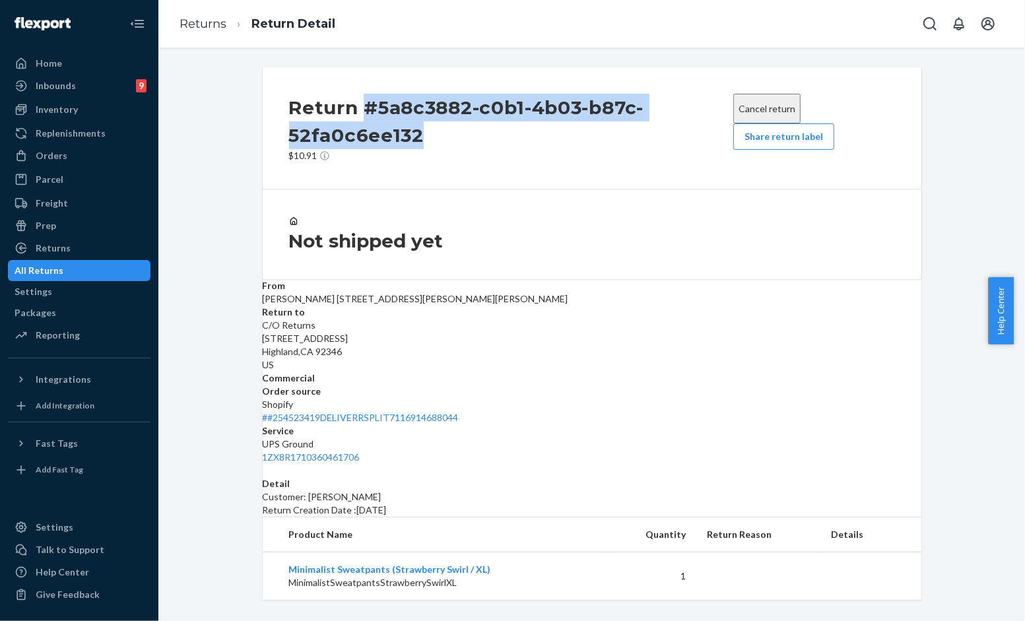
drag, startPoint x: 417, startPoint y: 130, endPoint x: 359, endPoint y: 116, distance: 59.7
click at [359, 116] on h2 "Return #5a8c3882-c0b1-4b03-b87c-52fa0c6ee132" at bounding box center [511, 121] width 444 height 55
copy h2 "#5a8c3882-c0b1-4b03-b87c-52fa0c6ee132"
